Goal: Task Accomplishment & Management: Manage account settings

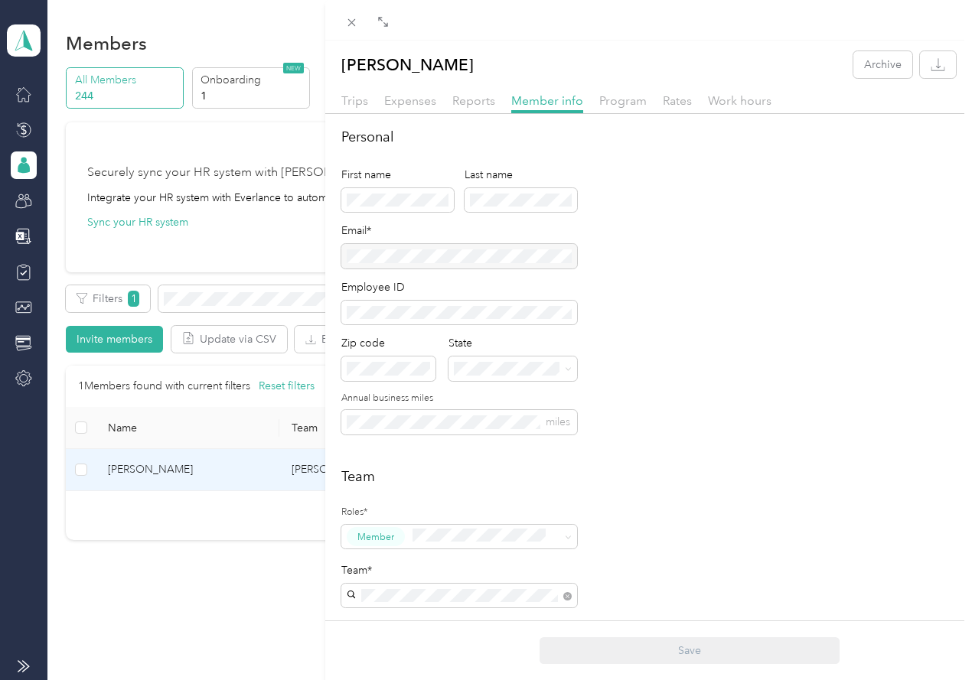
click at [234, 142] on div "[PERSON_NAME] Archive Trips Expenses Reports Member info Program Rates Work hou…" at bounding box center [486, 340] width 972 height 680
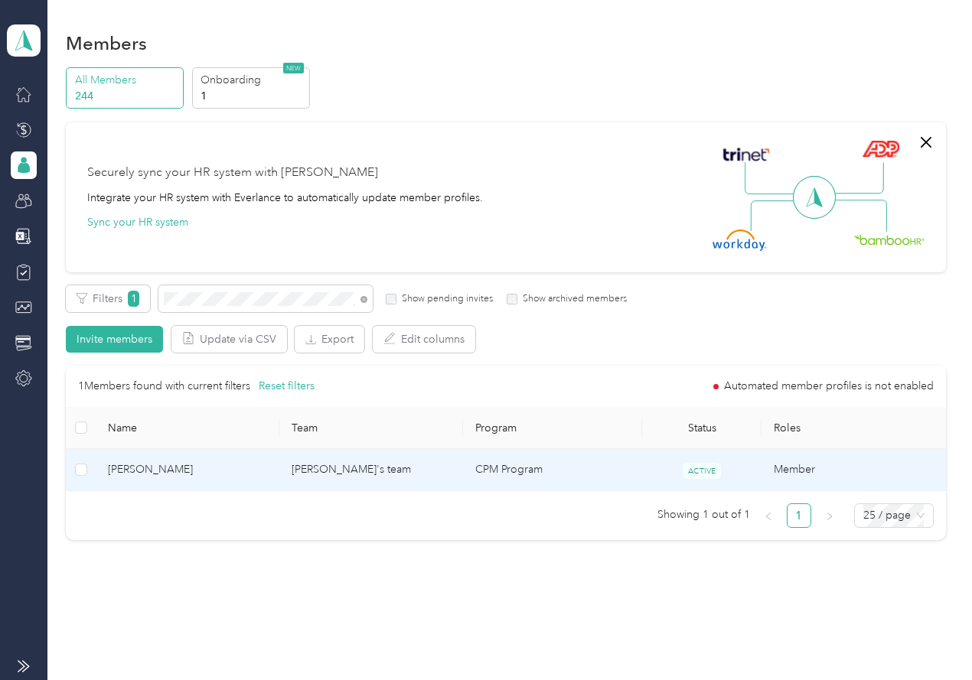
click at [184, 473] on span "[PERSON_NAME]" at bounding box center [187, 469] width 159 height 17
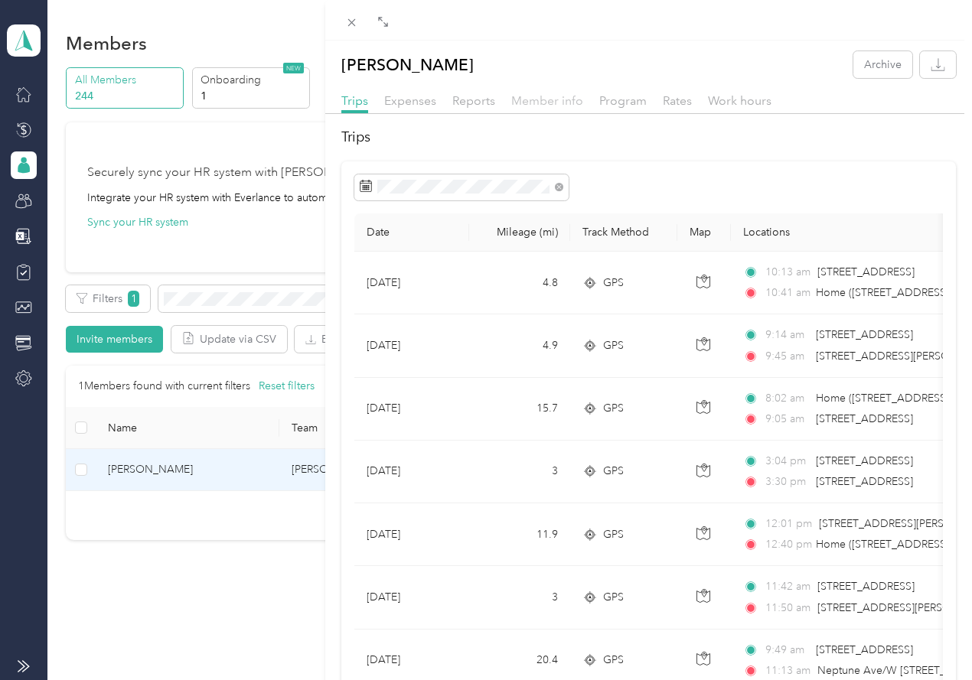
click at [554, 95] on span "Member info" at bounding box center [547, 100] width 72 height 15
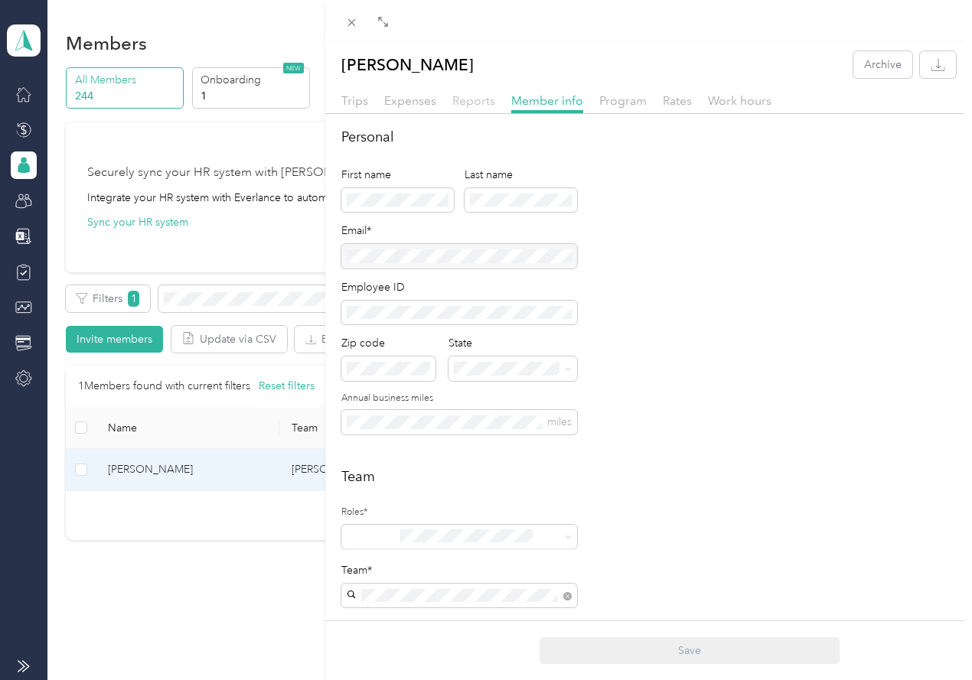
click at [463, 96] on span "Reports" at bounding box center [473, 100] width 43 height 15
click at [555, 96] on span "Member info" at bounding box center [547, 100] width 72 height 15
click at [323, 200] on div "[PERSON_NAME] Archive Trips Expenses Reports Member info Program Rates Work hou…" at bounding box center [486, 340] width 972 height 680
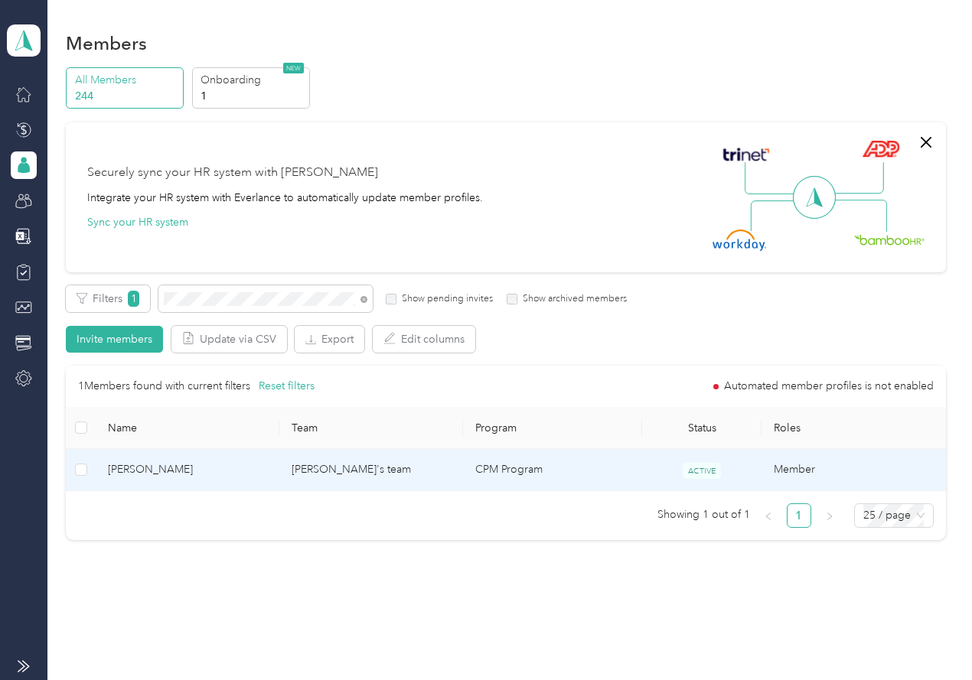
click at [187, 479] on td "[PERSON_NAME]" at bounding box center [188, 470] width 184 height 42
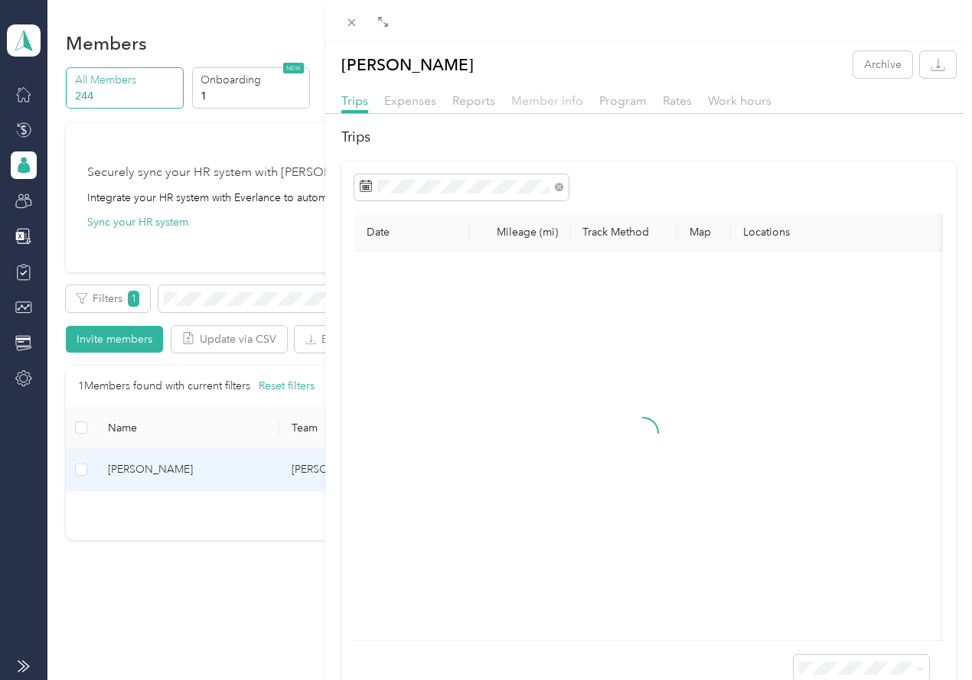
click at [532, 107] on span "Member info" at bounding box center [547, 100] width 72 height 15
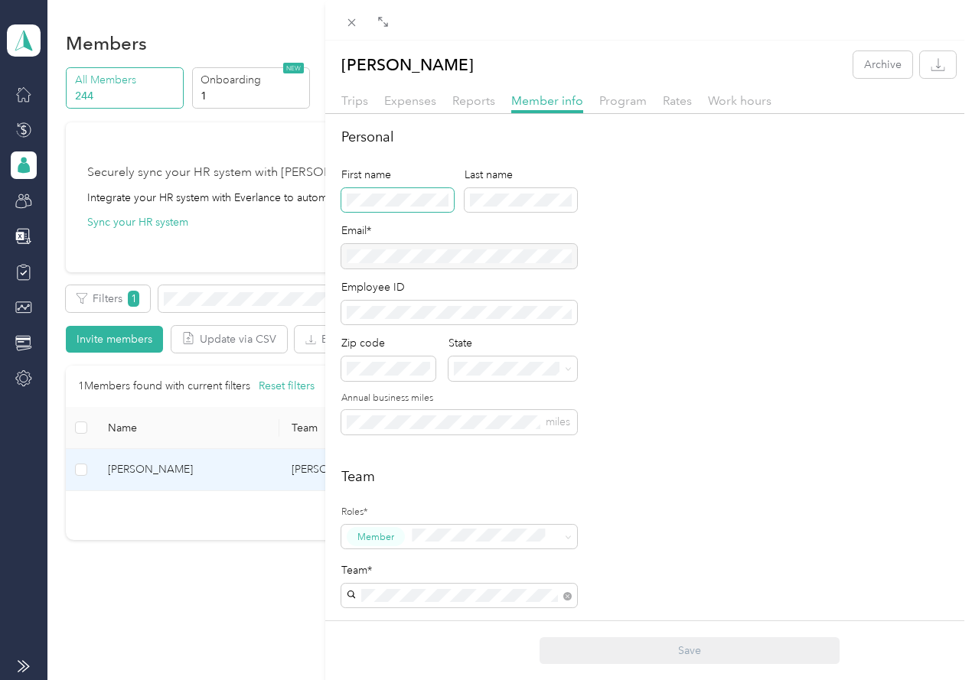
click at [318, 199] on div "[PERSON_NAME] Archive Trips Expenses Reports Member info Program Rates Work hou…" at bounding box center [486, 340] width 972 height 680
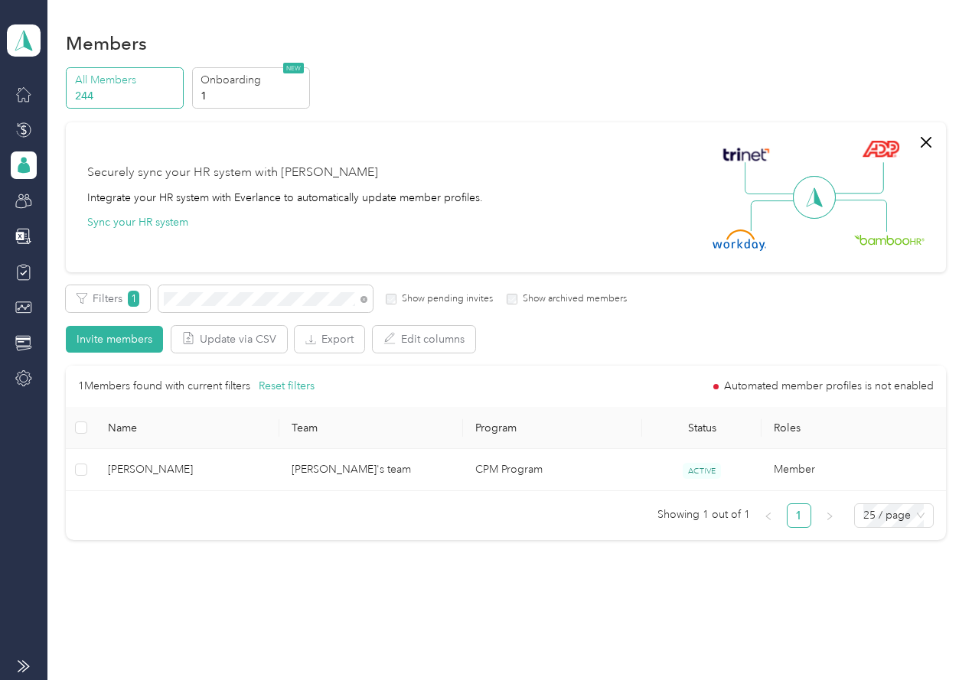
click at [230, 442] on th "Name" at bounding box center [188, 428] width 184 height 42
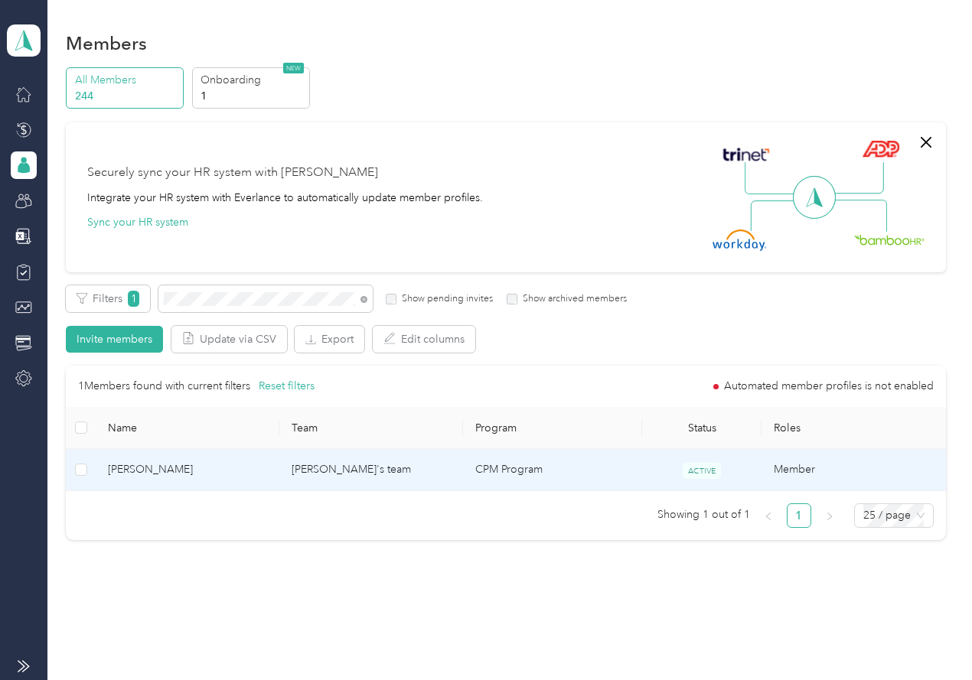
click at [231, 464] on span "[PERSON_NAME]" at bounding box center [187, 469] width 159 height 17
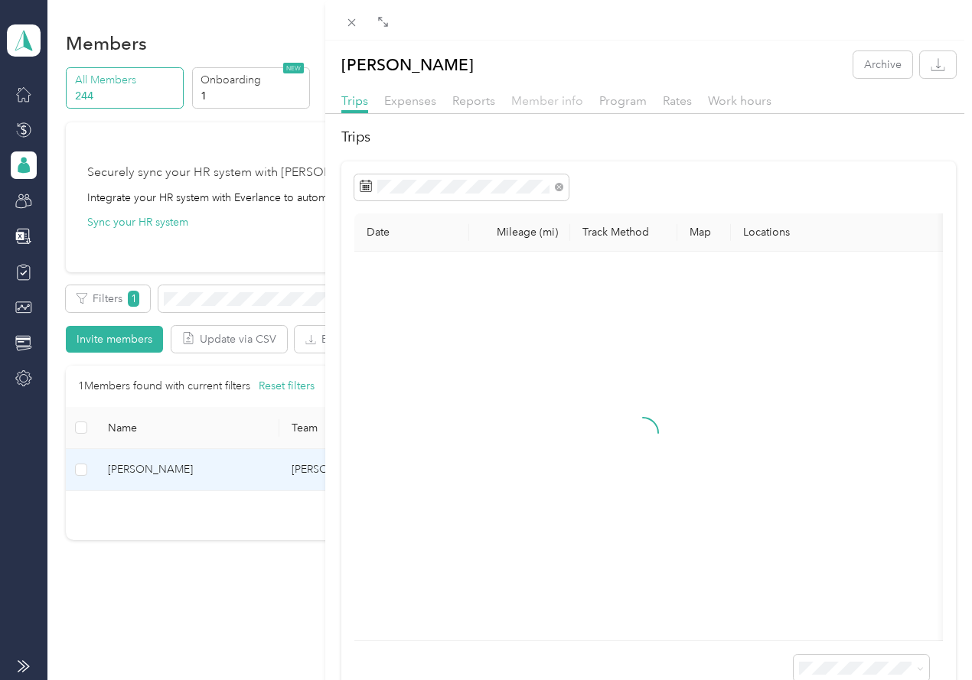
click at [555, 99] on span "Member info" at bounding box center [547, 100] width 72 height 15
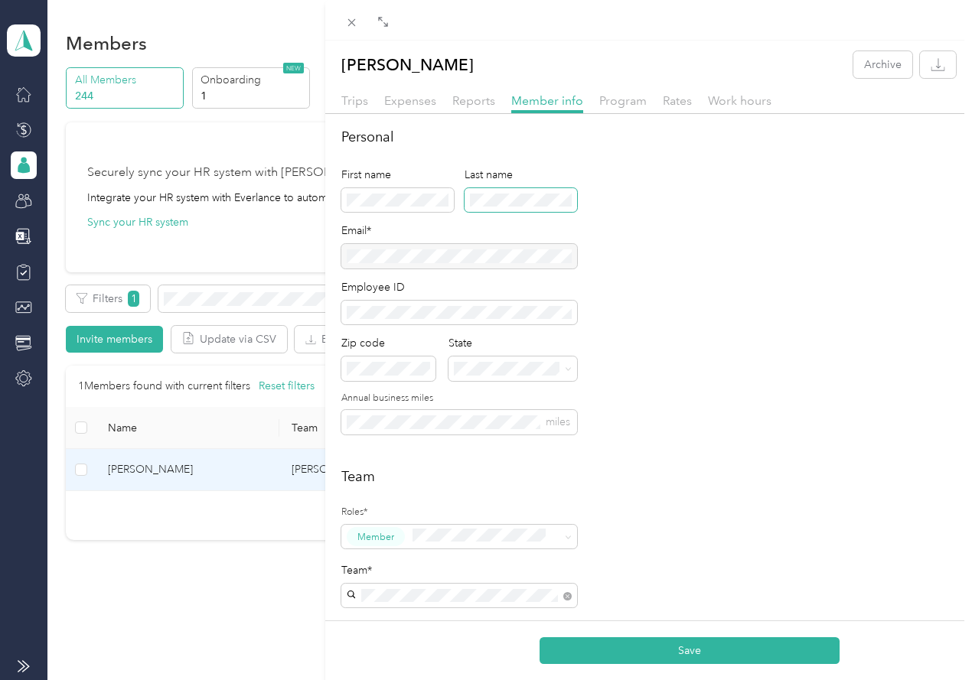
click at [402, 199] on div "First name Last name" at bounding box center [459, 195] width 236 height 57
click at [539, 652] on button "Save" at bounding box center [689, 650] width 300 height 27
